Goal: Navigation & Orientation: Find specific page/section

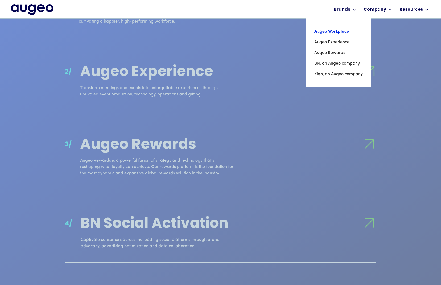
click at [336, 30] on link "Augeo Workplace" at bounding box center [338, 31] width 48 height 11
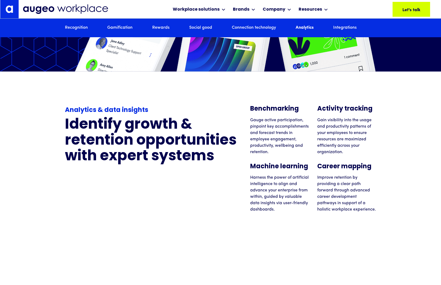
scroll to position [2965, 0]
